Goal: Task Accomplishment & Management: Manage account settings

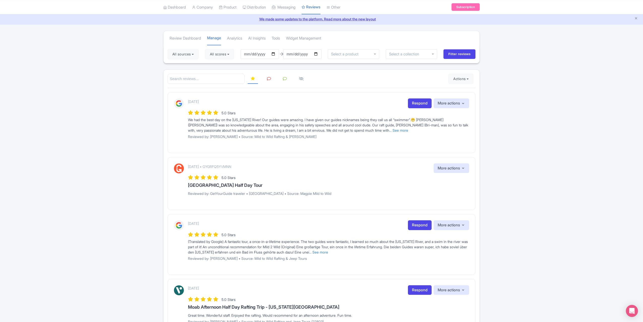
scroll to position [25, 0]
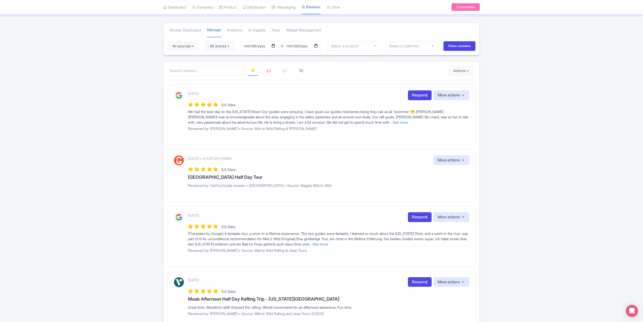
click at [267, 71] on icon at bounding box center [269, 71] width 4 height 4
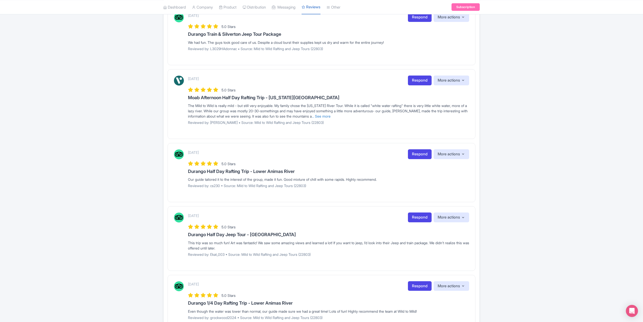
scroll to position [481, 0]
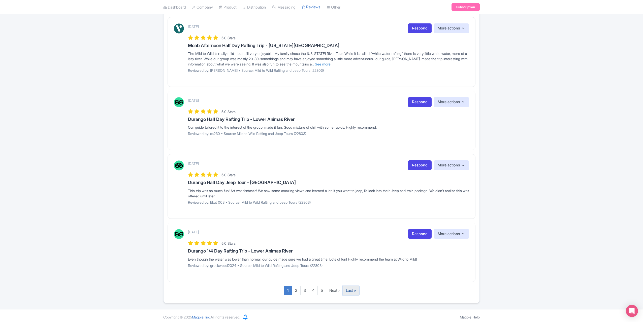
click at [353, 290] on link "Last »" at bounding box center [351, 290] width 17 height 9
